Goal: Task Accomplishment & Management: Manage account settings

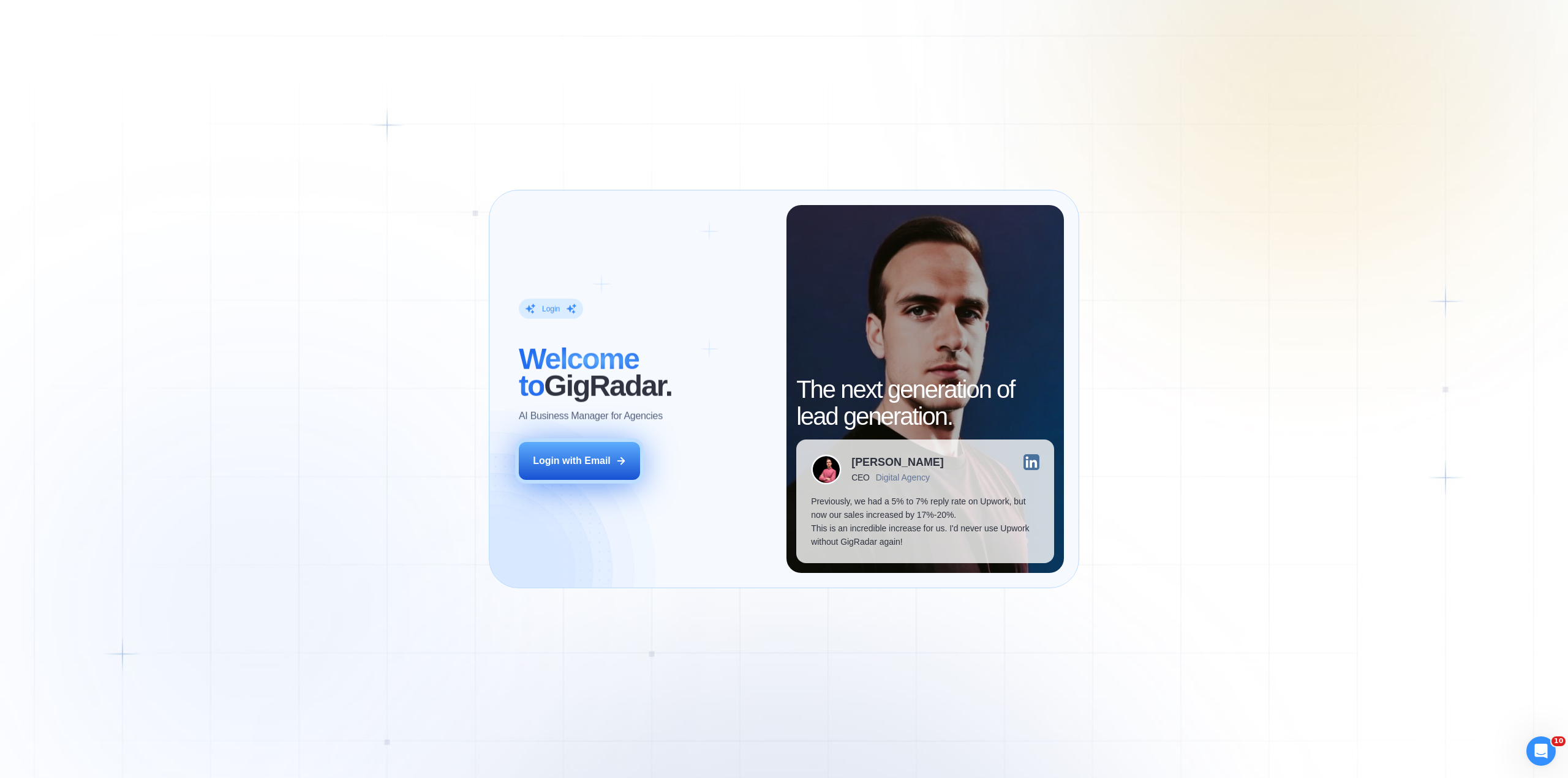
click at [546, 463] on div "Login with Email" at bounding box center [572, 461] width 77 height 14
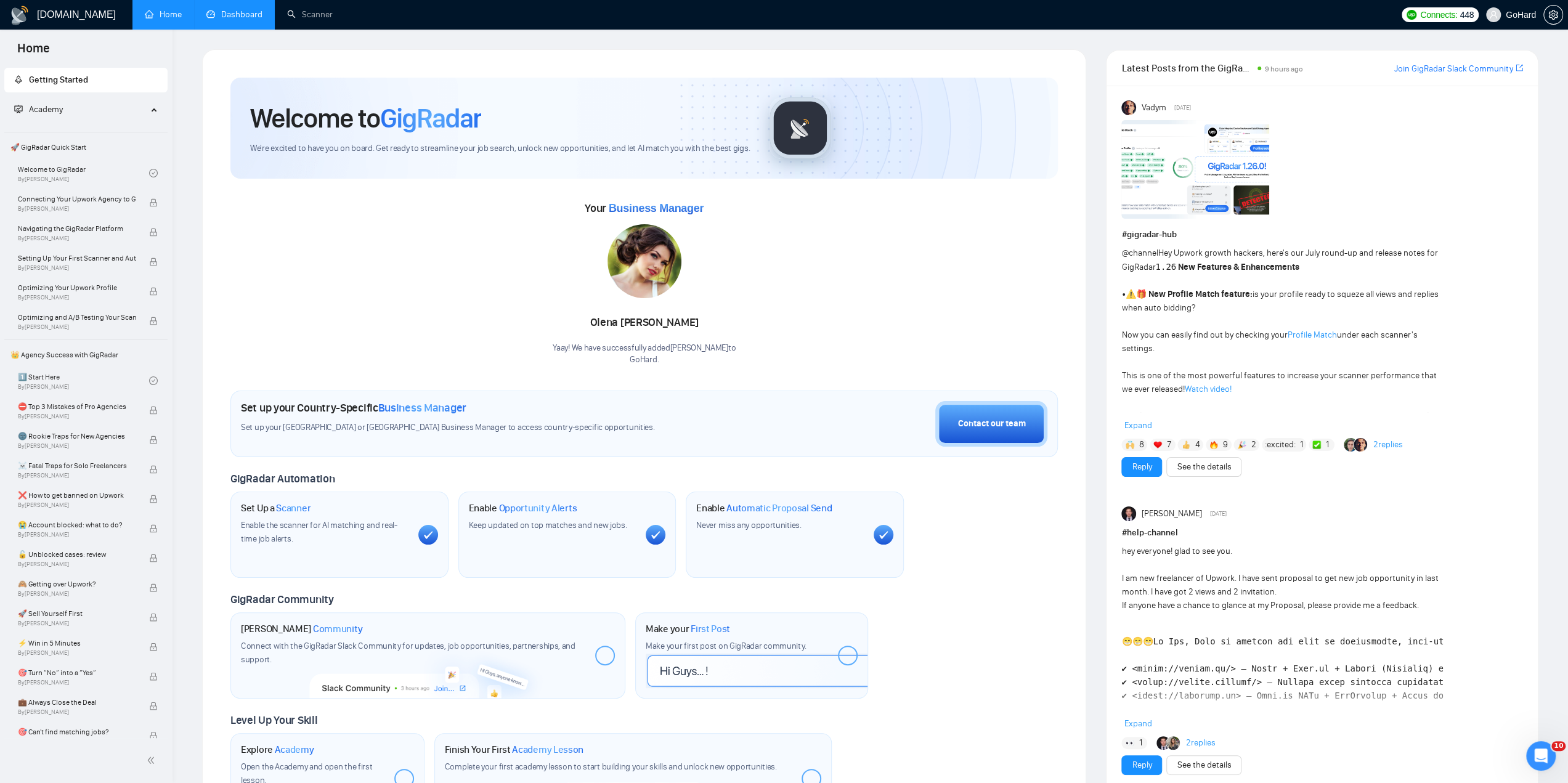
click at [221, 15] on link "Dashboard" at bounding box center [235, 14] width 56 height 11
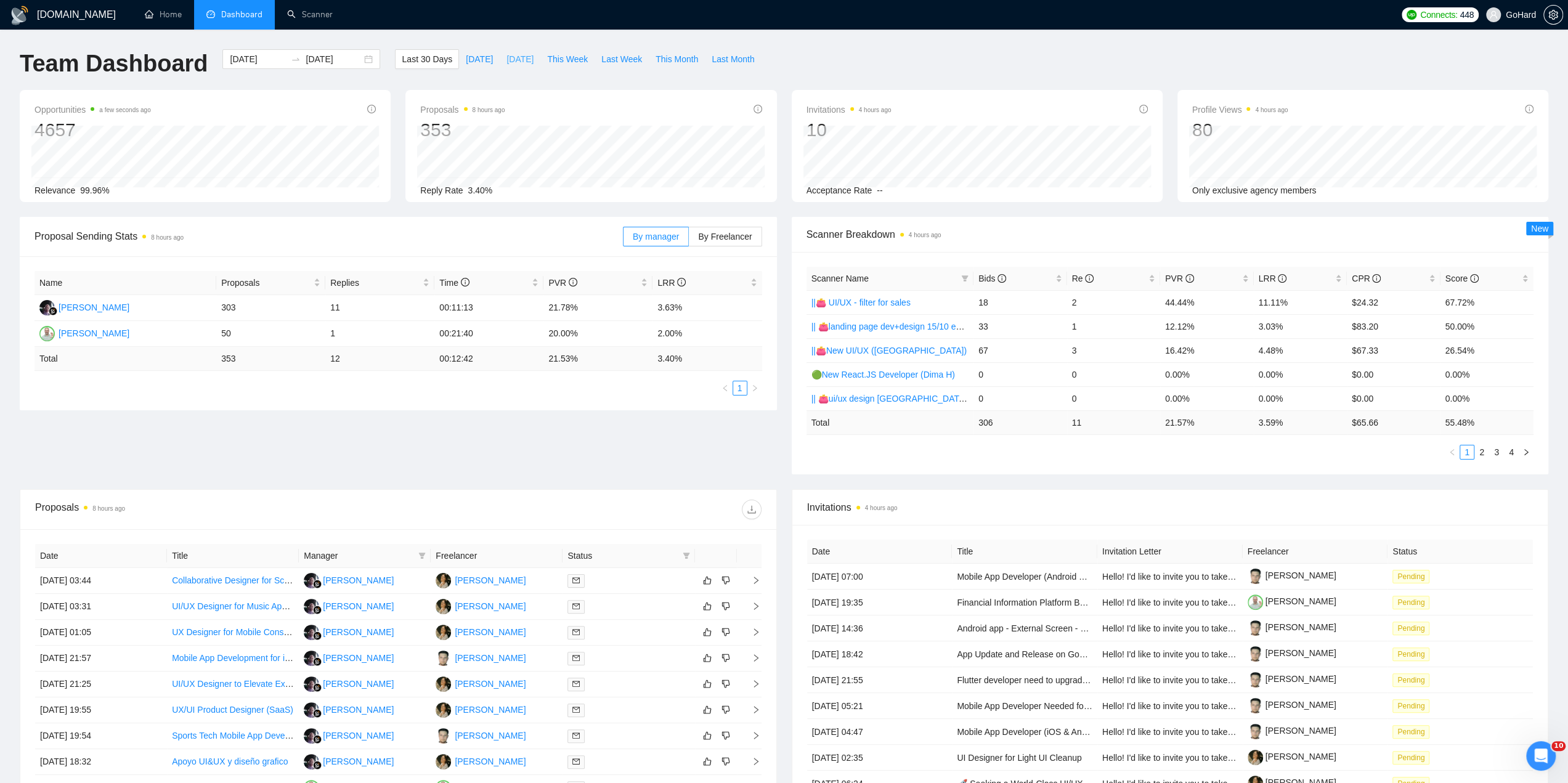
click at [506, 63] on span "[DATE]" at bounding box center [520, 59] width 27 height 14
type input "[DATE]"
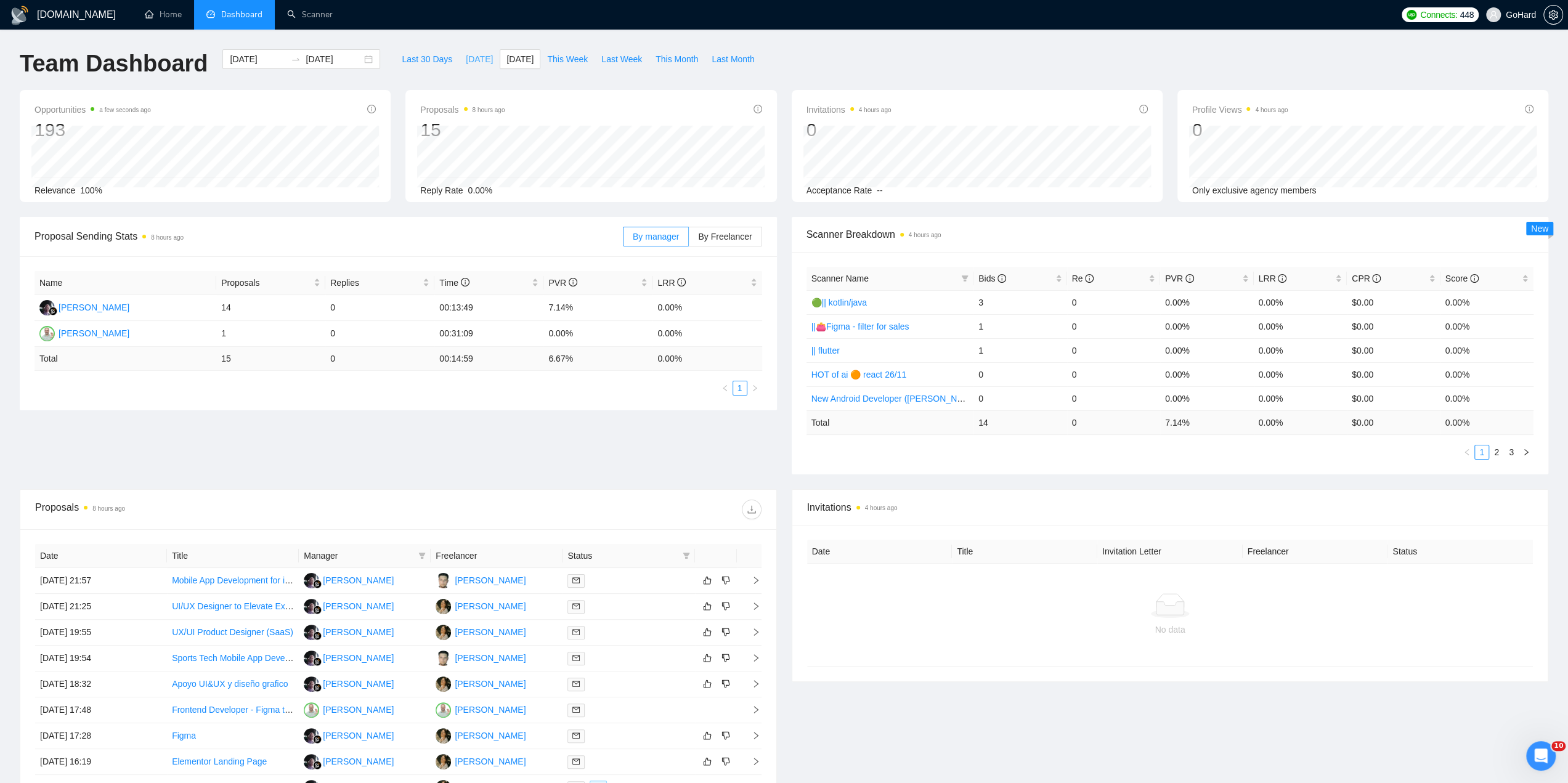
click at [475, 55] on button "[DATE]" at bounding box center [479, 59] width 41 height 20
type input "[DATE]"
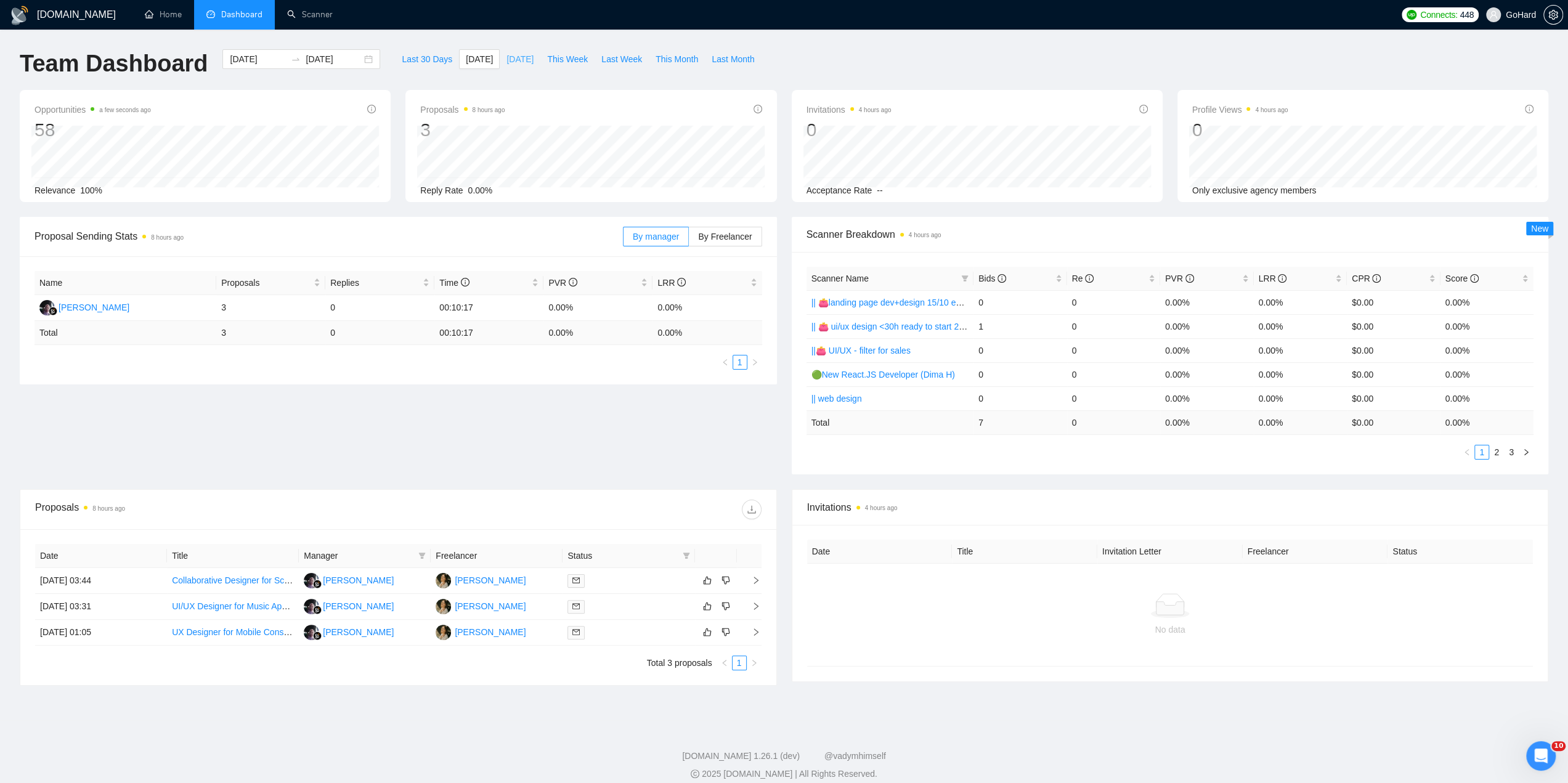
click at [513, 61] on span "[DATE]" at bounding box center [520, 59] width 27 height 14
type input "[DATE]"
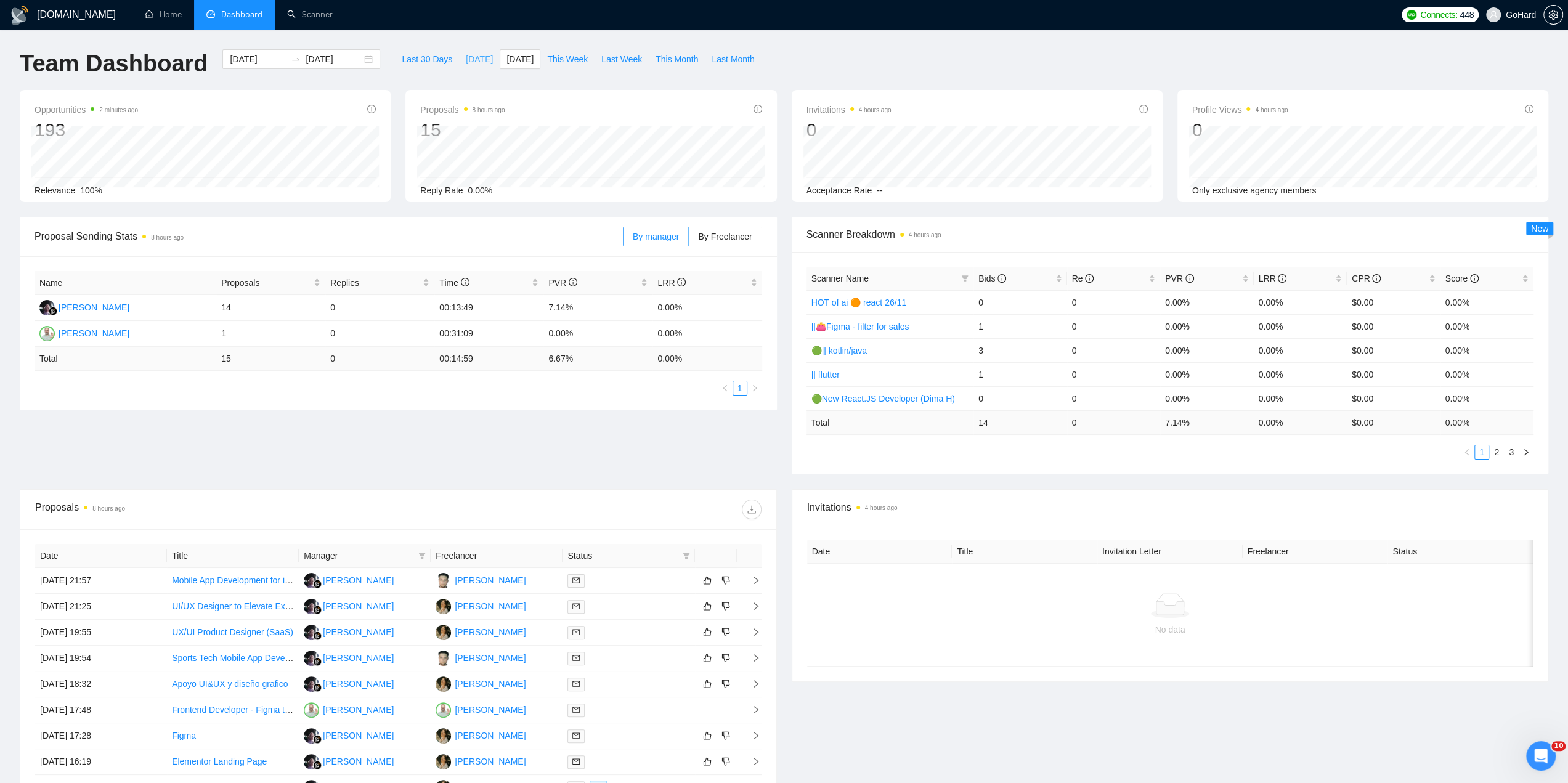
click at [469, 61] on span "[DATE]" at bounding box center [479, 59] width 27 height 14
type input "[DATE]"
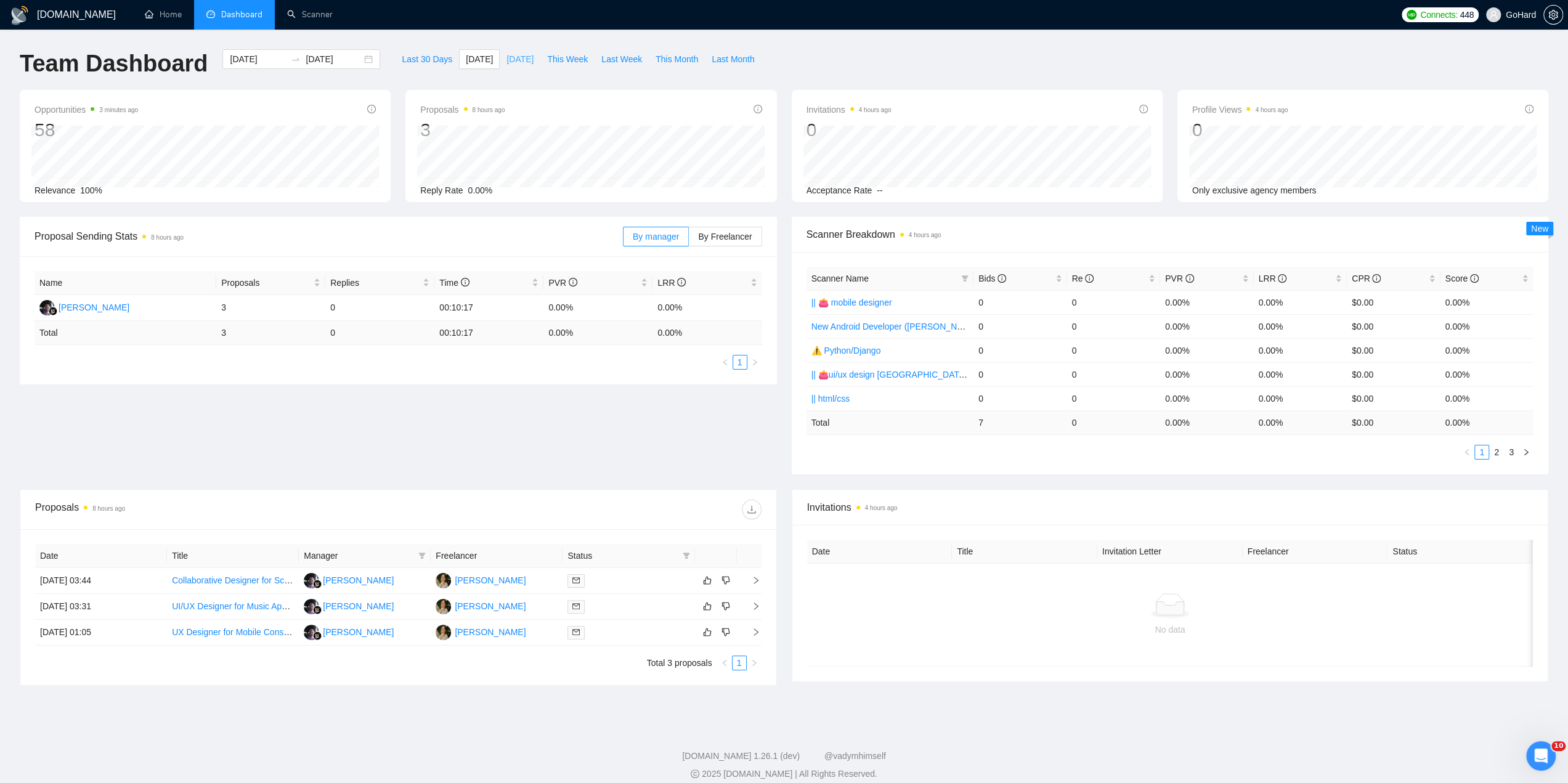
click at [506, 60] on span "[DATE]" at bounding box center [520, 59] width 27 height 14
type input "[DATE]"
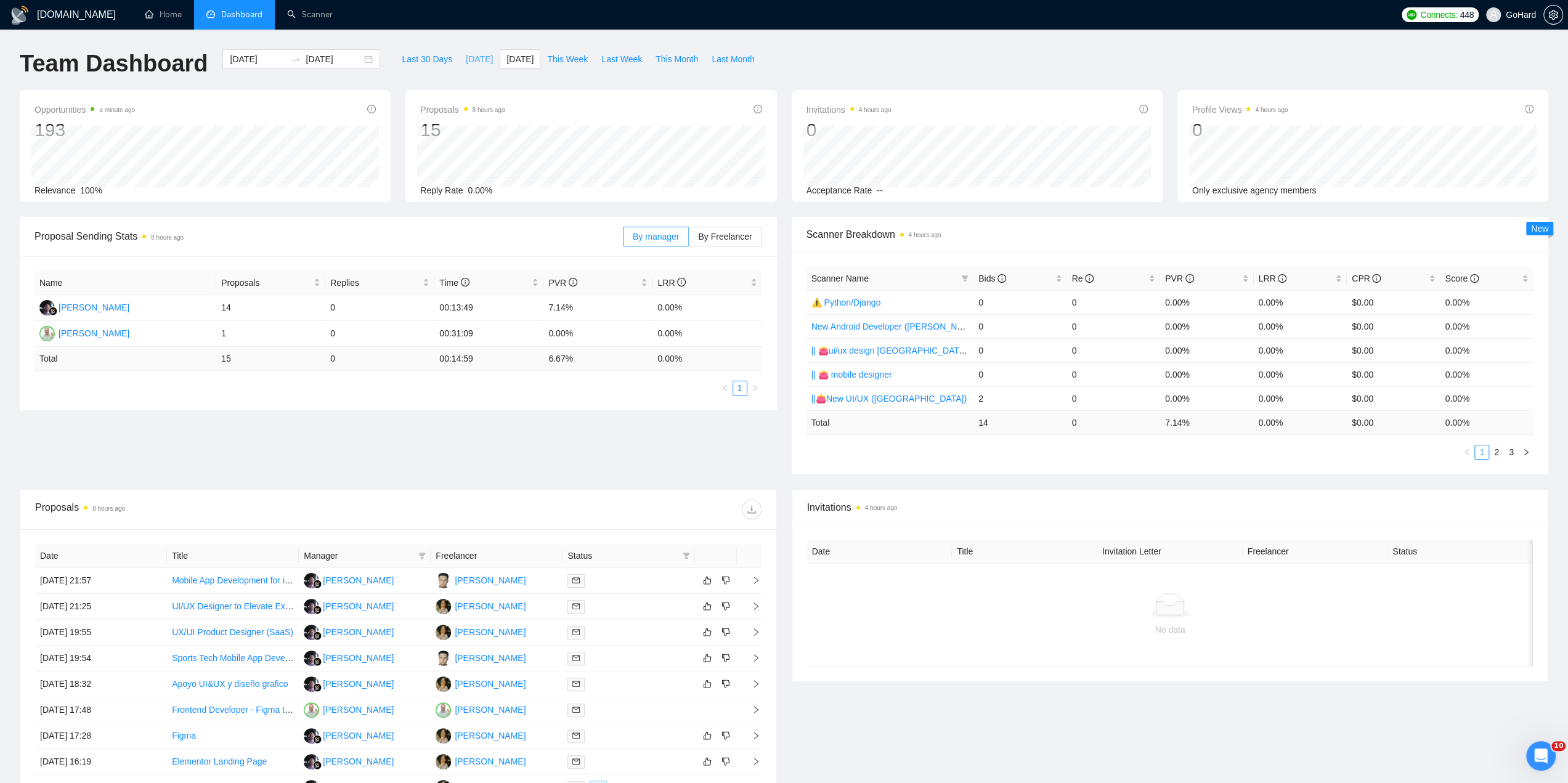
click at [467, 60] on span "[DATE]" at bounding box center [479, 59] width 27 height 14
type input "[DATE]"
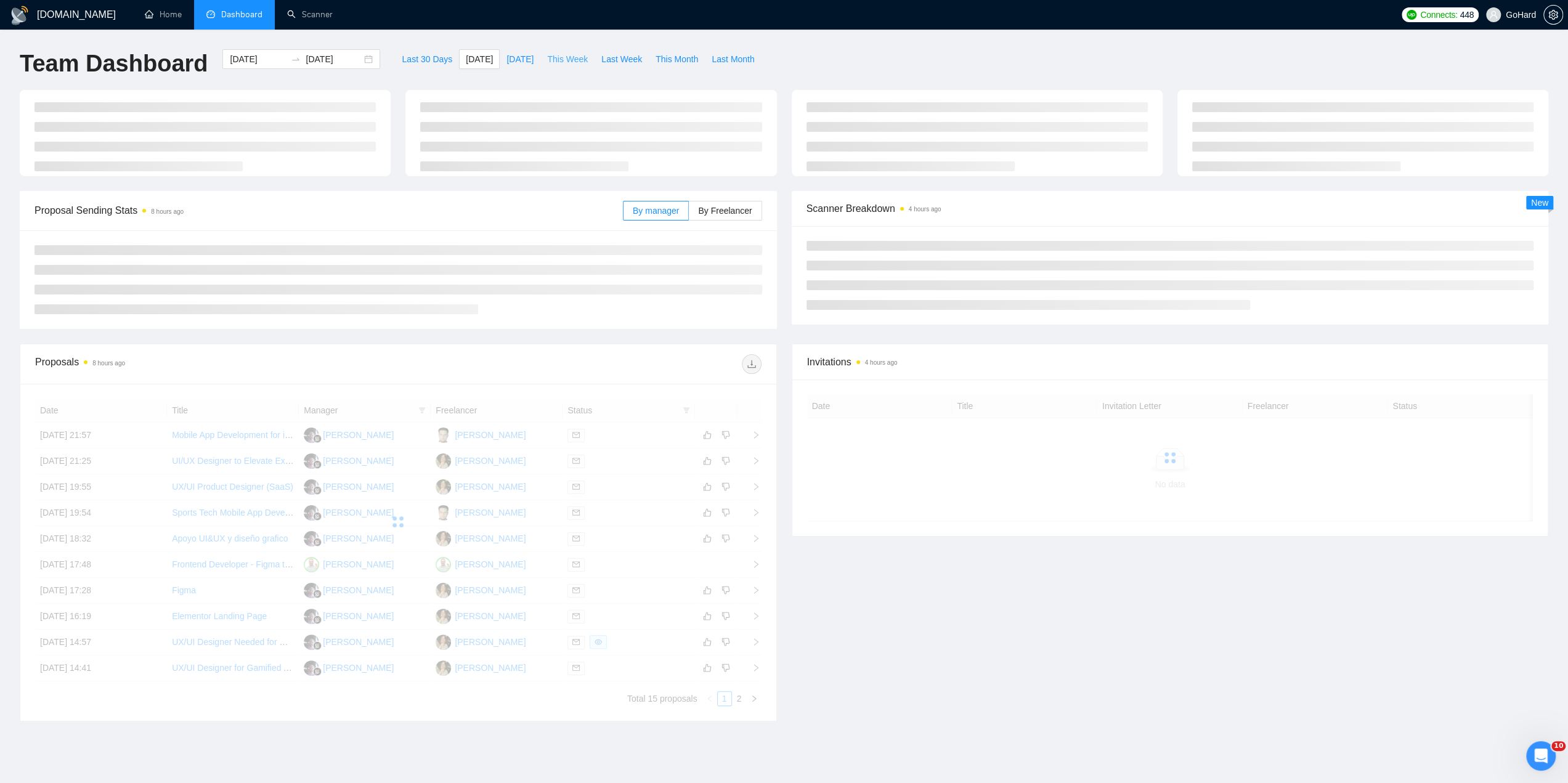
click at [557, 61] on span "This Week" at bounding box center [567, 59] width 41 height 14
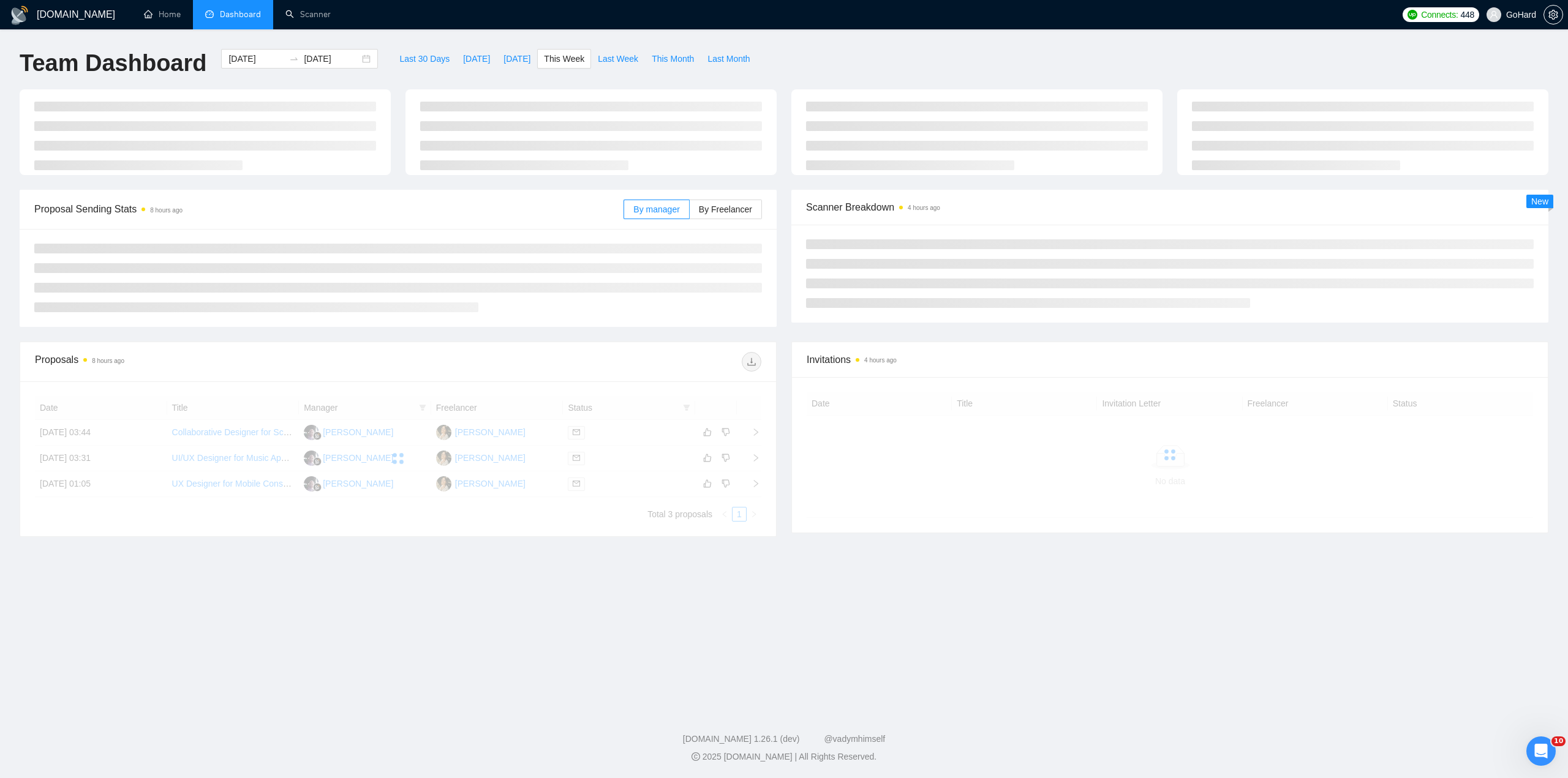
type input "[DATE]"
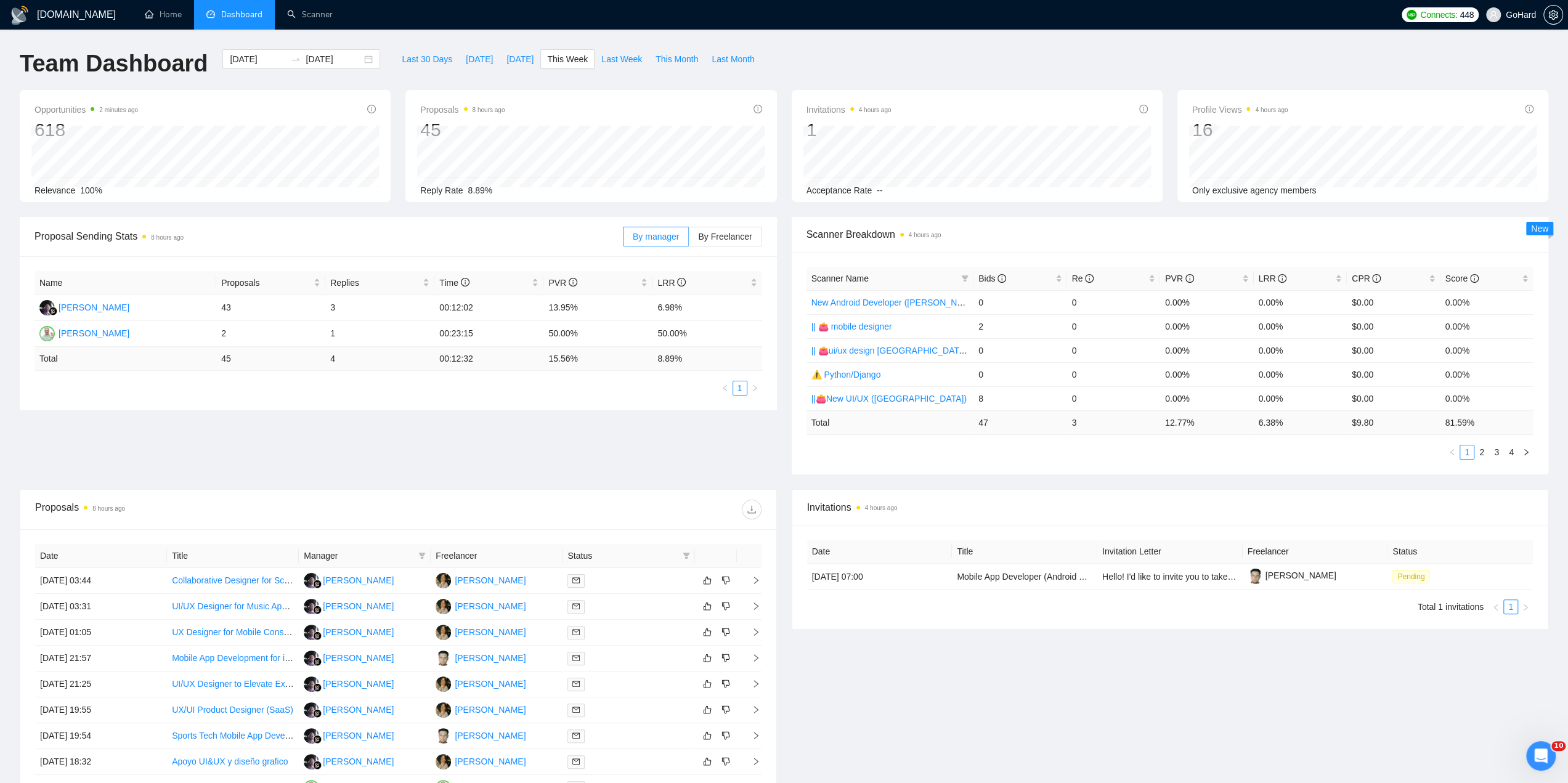
click at [663, 436] on div "Proposal Sending Stats 8 hours ago By manager By Freelancer Name Proposals Repl…" at bounding box center [784, 353] width 1544 height 273
click at [1551, 10] on button "button" at bounding box center [1554, 14] width 20 height 20
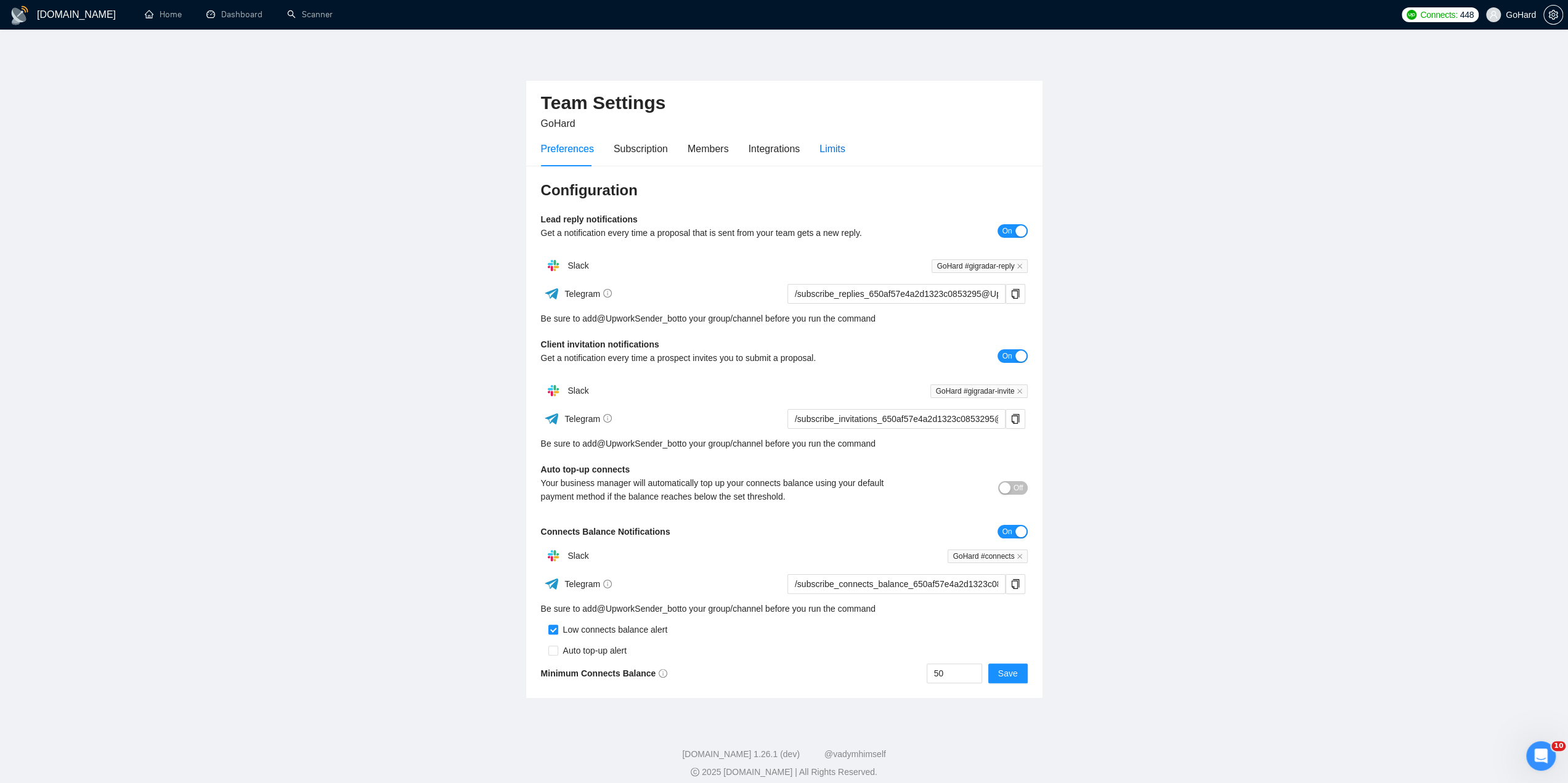
click at [828, 148] on div "Limits" at bounding box center [832, 149] width 26 height 15
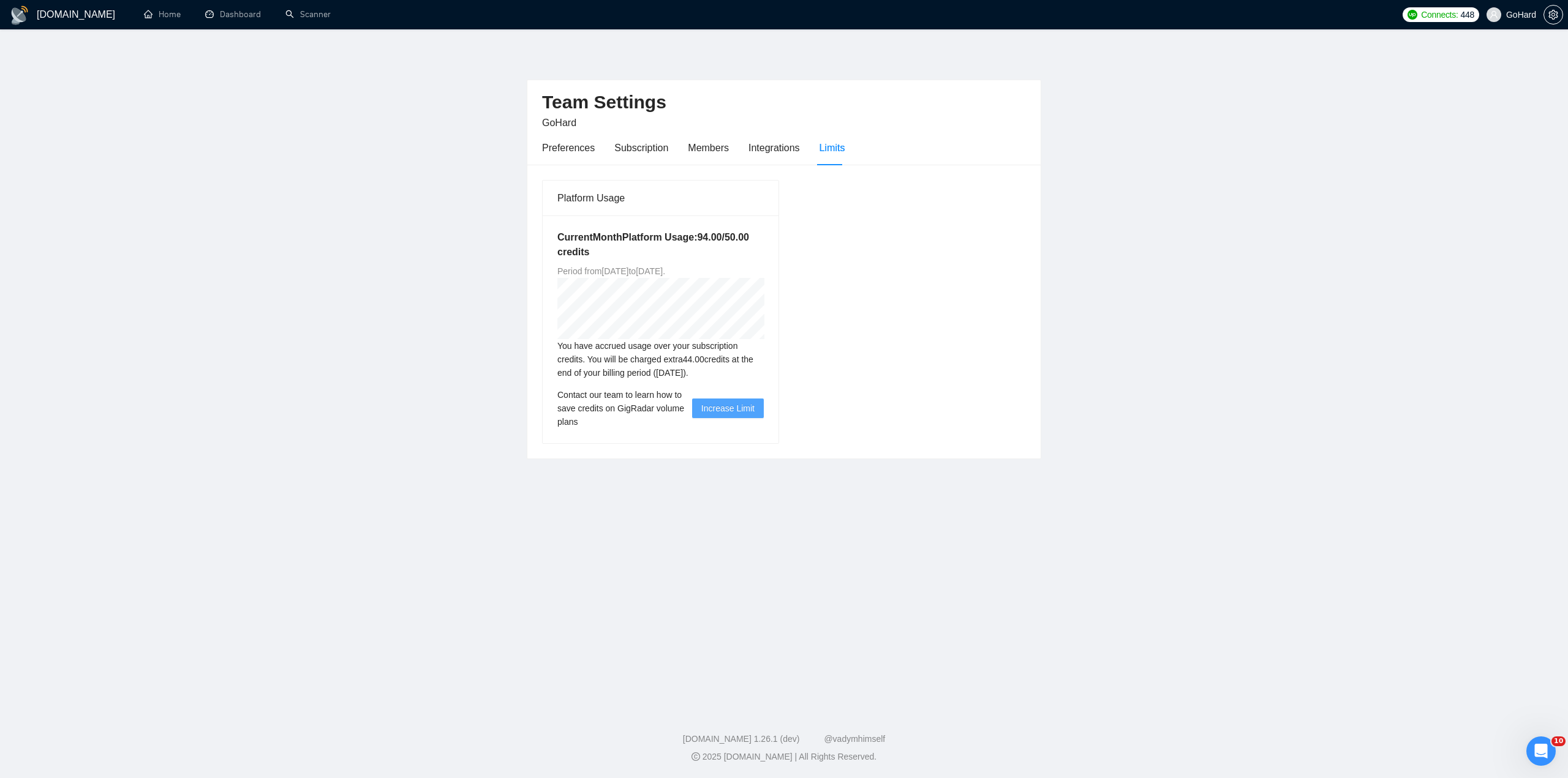
click at [1041, 587] on main "Team Settings GoHard Preferences Subscription Members Integrations Limits Platf…" at bounding box center [784, 366] width 1529 height 635
click at [245, 15] on link "Dashboard" at bounding box center [233, 14] width 56 height 11
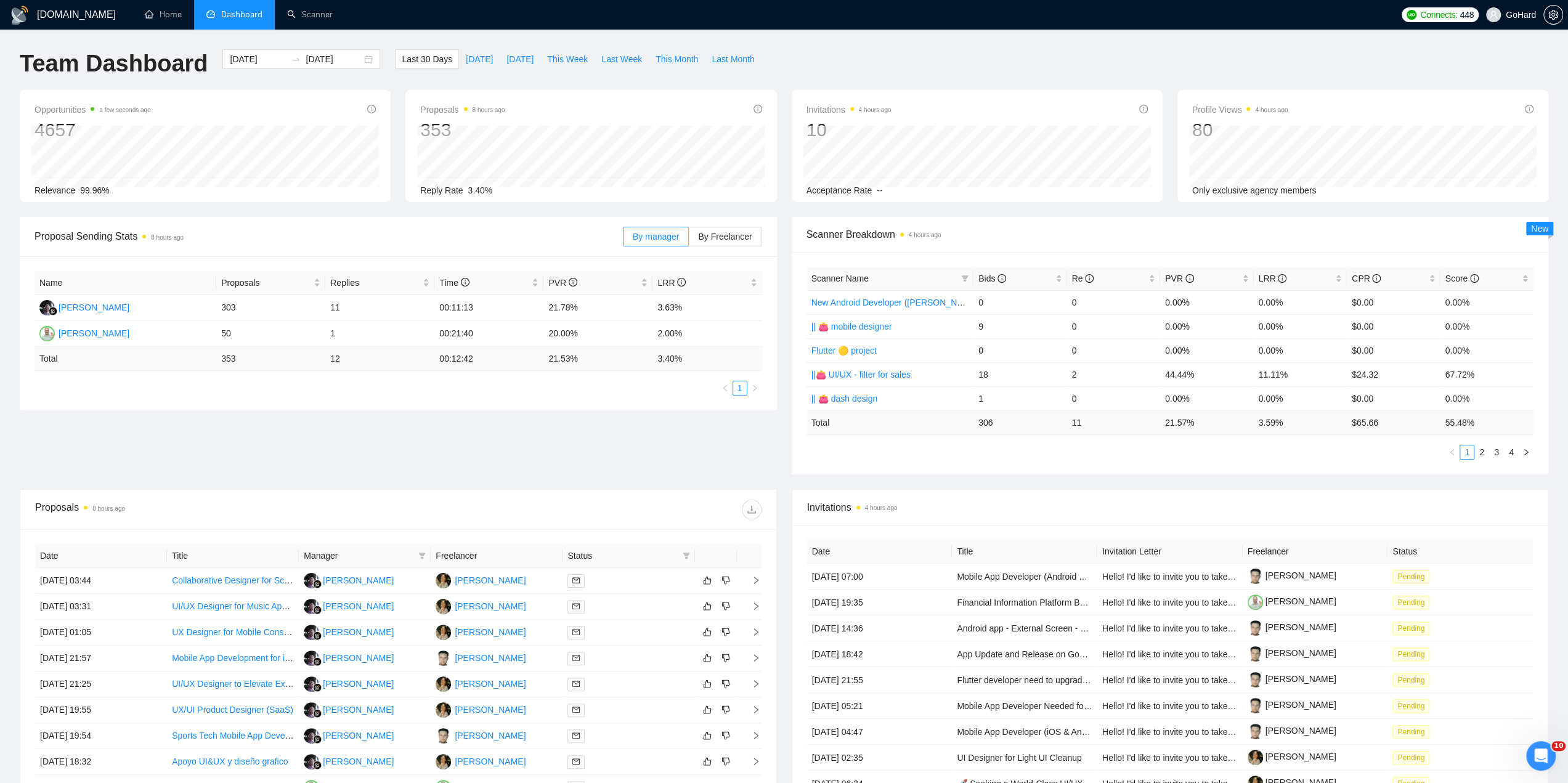
click at [1169, 72] on div "Team Dashboard [DATE] [DATE] Last 30 Days [DATE] [DATE] This Week Last Week Thi…" at bounding box center [784, 69] width 1544 height 41
click at [1120, 53] on div "Team Dashboard [DATE] [DATE] Last 30 Days [DATE] [DATE] This Week Last Week Thi…" at bounding box center [784, 69] width 1544 height 41
click at [1457, 86] on link "Auto Top-Up is OFF" at bounding box center [1441, 86] width 137 height 13
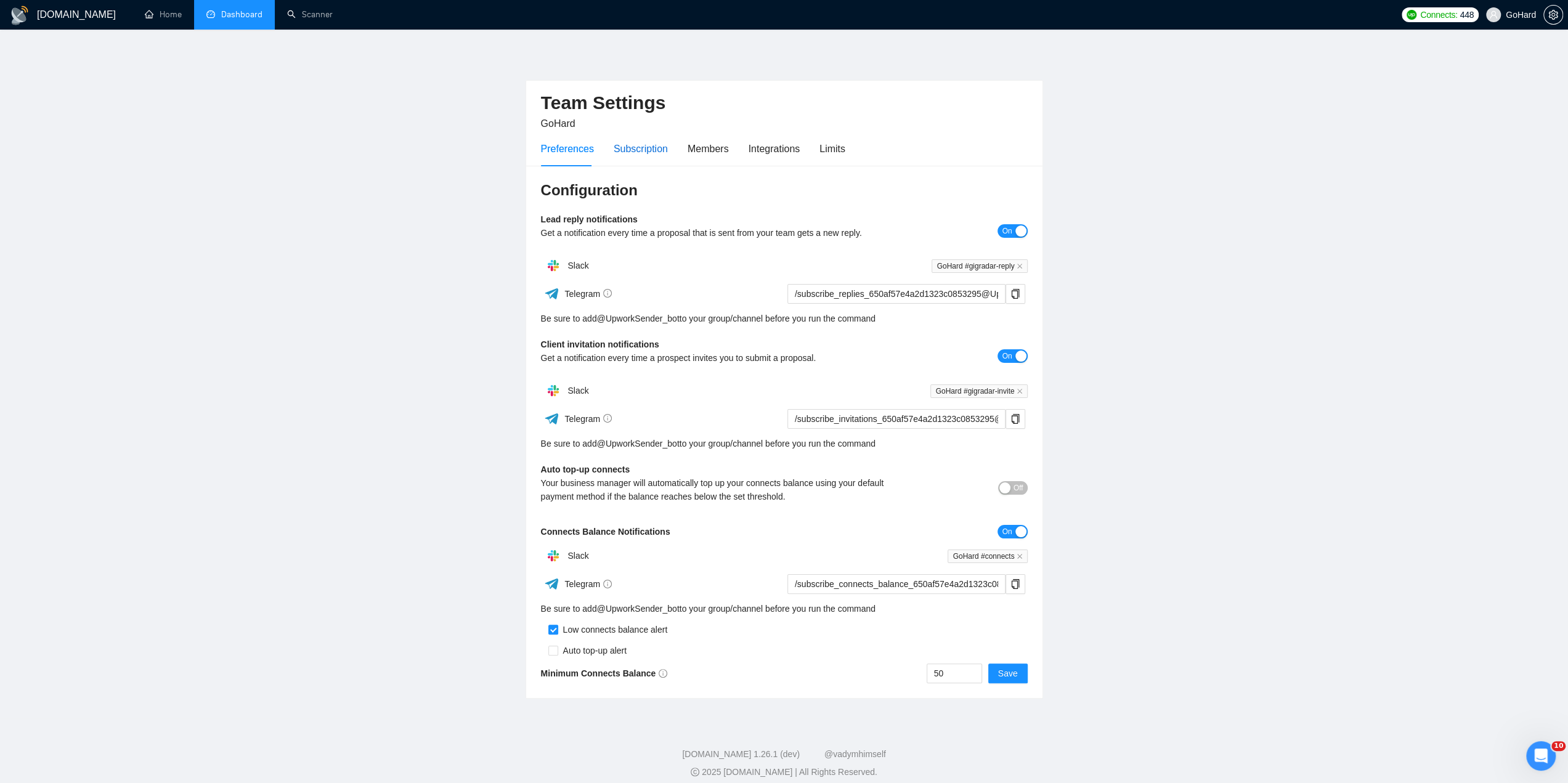
click at [644, 146] on div "Subscription" at bounding box center [640, 149] width 54 height 15
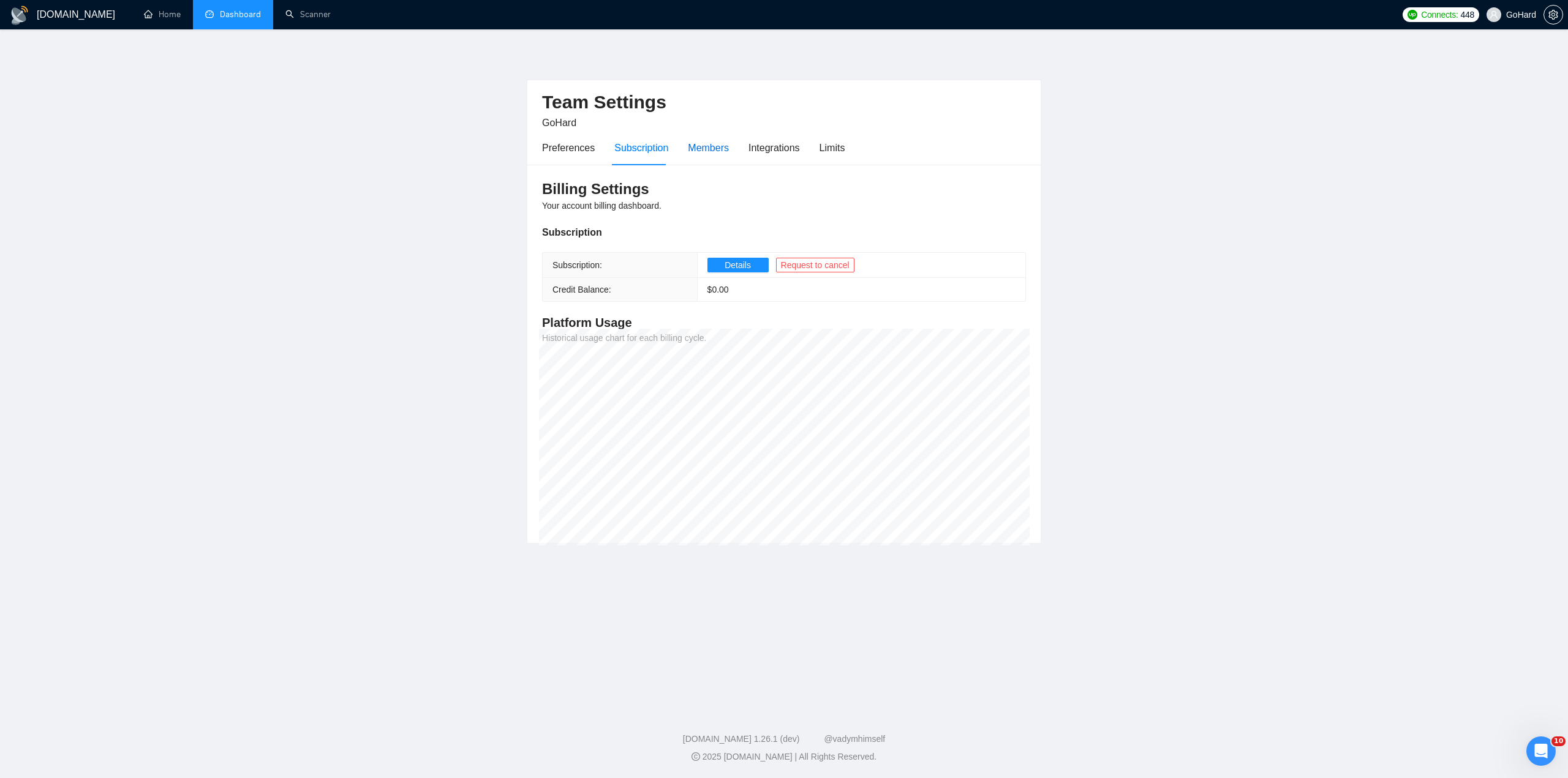
click at [713, 150] on div "Members" at bounding box center [709, 148] width 41 height 15
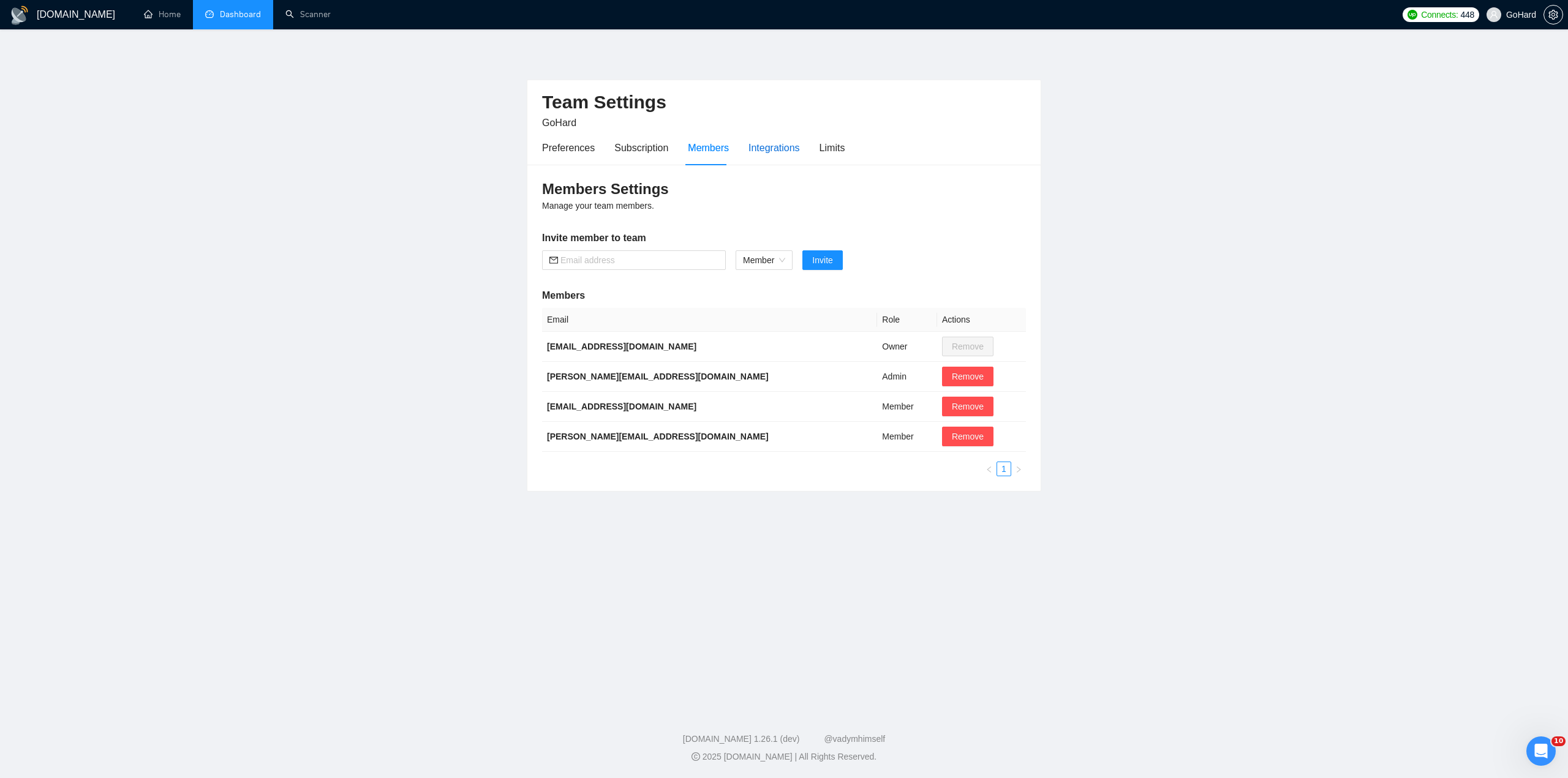
click at [766, 154] on div "Integrations" at bounding box center [774, 148] width 51 height 15
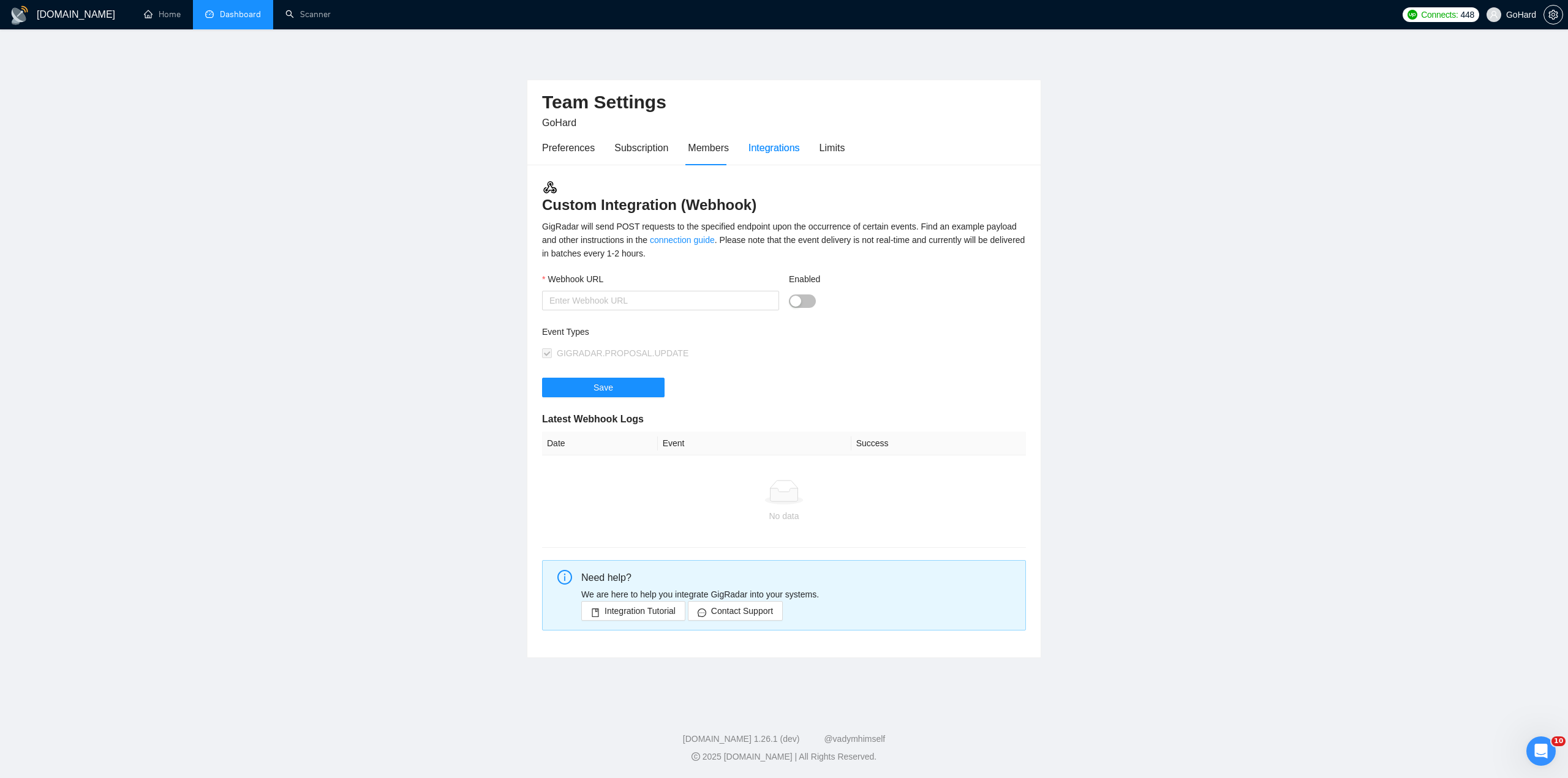
type input "[URL][DOMAIN_NAME]"
click at [838, 148] on div "Limits" at bounding box center [832, 148] width 26 height 15
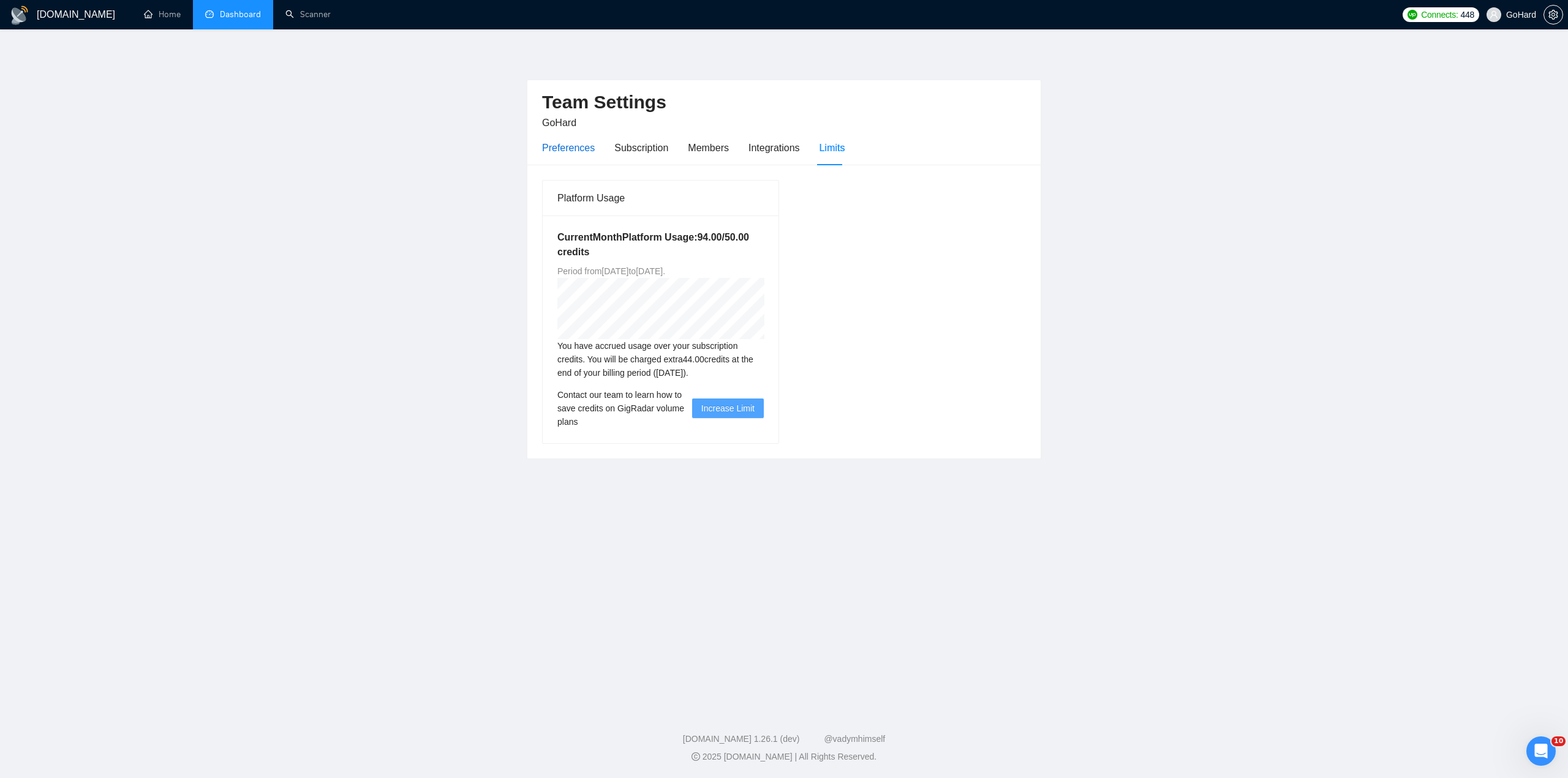
click at [582, 145] on div "Preferences" at bounding box center [568, 148] width 52 height 15
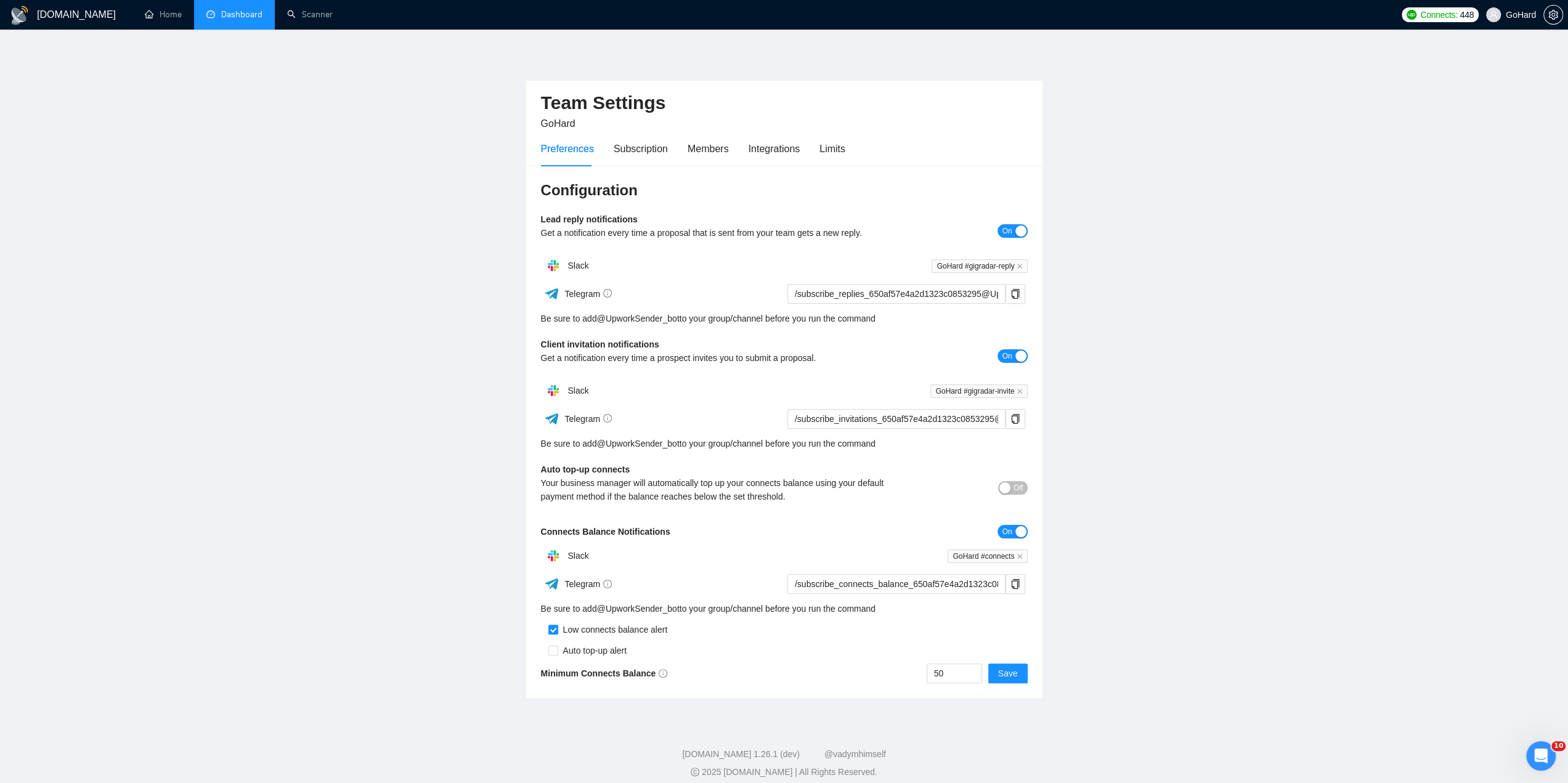
click at [1020, 488] on span "Off" at bounding box center [1018, 488] width 10 height 14
click at [1004, 488] on span "On" at bounding box center [1006, 488] width 10 height 14
click at [1017, 673] on span "Save" at bounding box center [1008, 673] width 20 height 14
click at [225, 18] on link "Dashboard" at bounding box center [235, 14] width 56 height 11
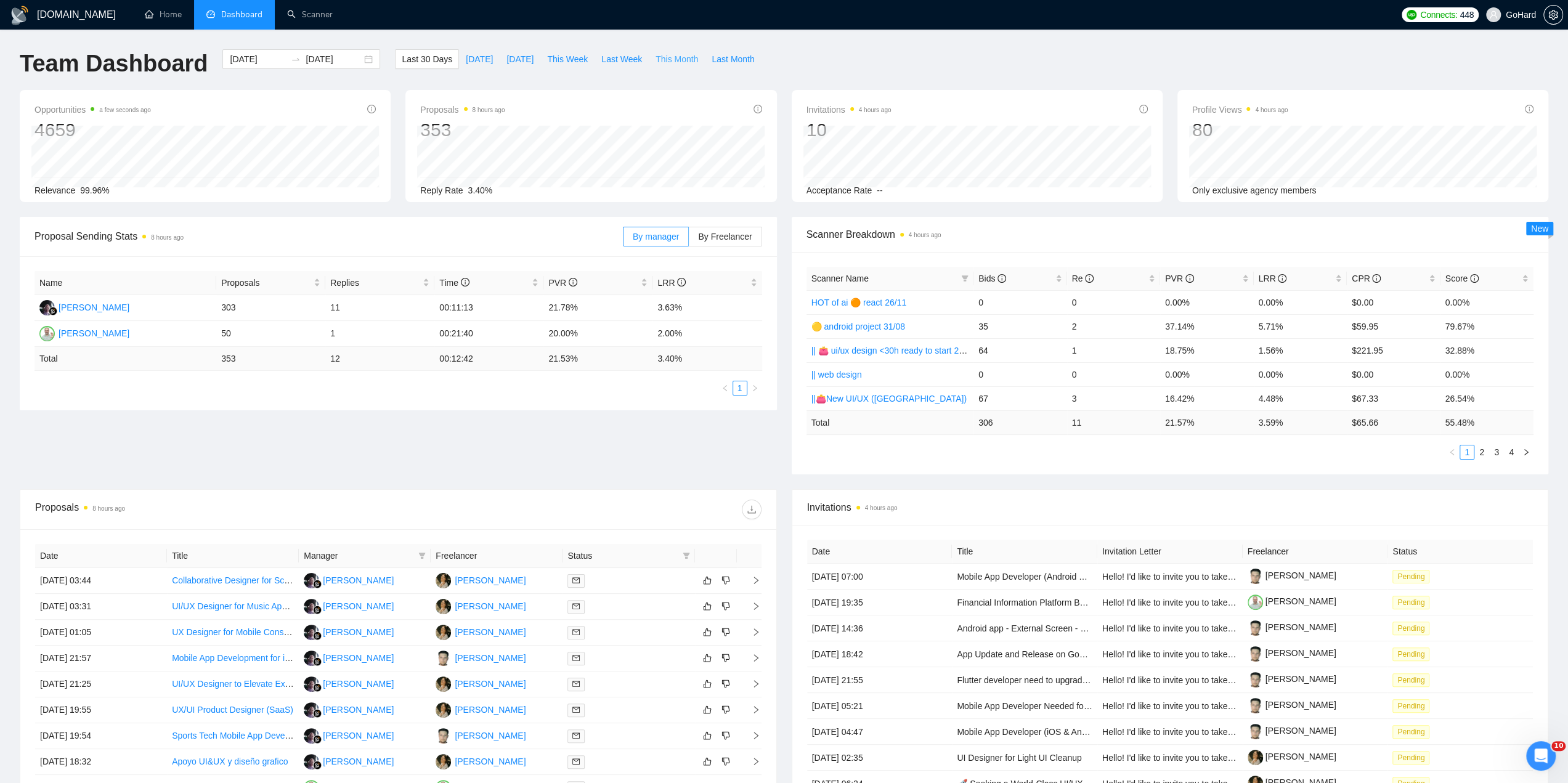
click at [664, 62] on span "This Month" at bounding box center [677, 59] width 43 height 14
type input "2025-09-01"
type input "2025-09-30"
click at [429, 54] on span "Last 30 Days" at bounding box center [427, 59] width 51 height 14
type input "[DATE]"
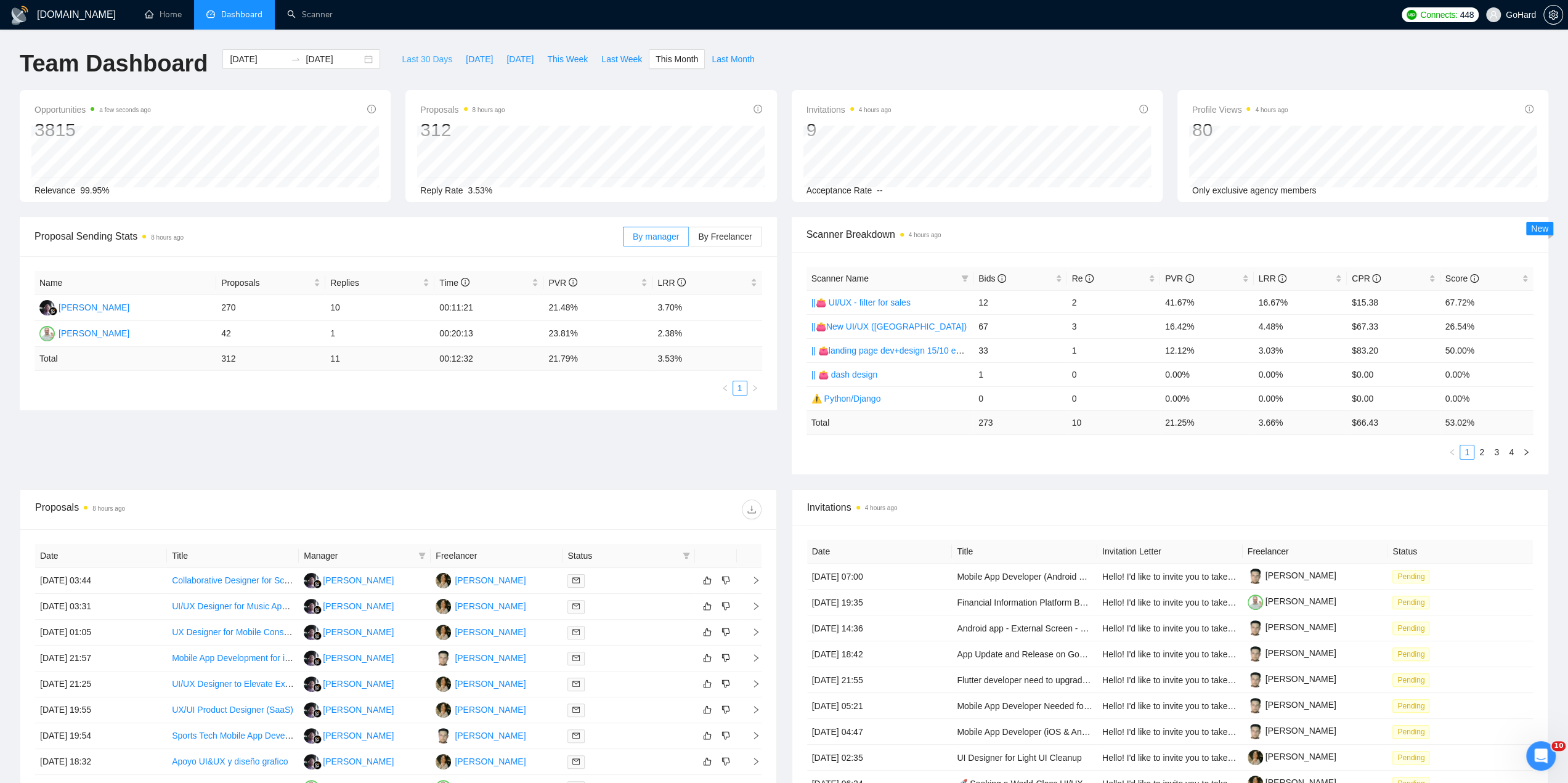
type input "[DATE]"
